Goal: Transaction & Acquisition: Purchase product/service

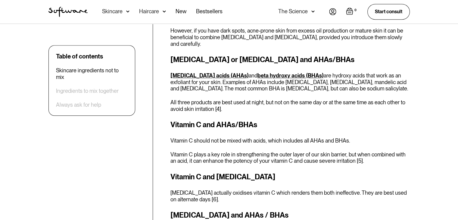
scroll to position [562, 0]
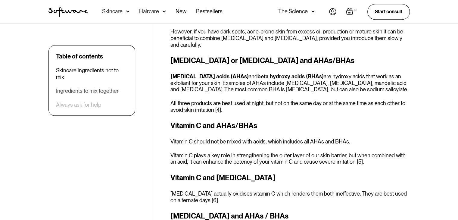
click at [85, 88] on div "Ingredients to mix together" at bounding box center [87, 91] width 63 height 7
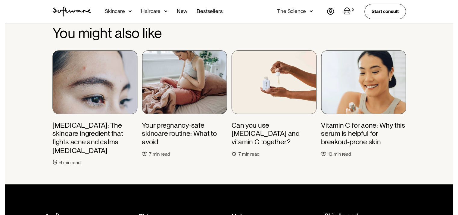
scroll to position [2018, 0]
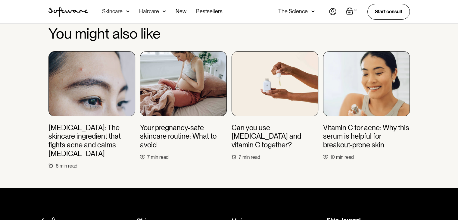
click at [128, 9] on img at bounding box center [127, 11] width 3 height 6
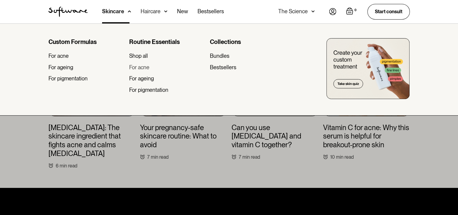
click at [148, 68] on div "For acne" at bounding box center [139, 67] width 20 height 7
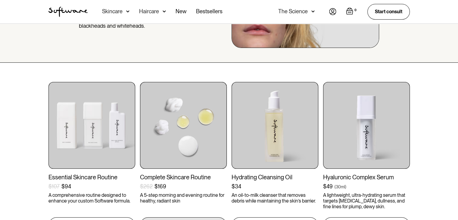
scroll to position [66, 0]
